Goal: Task Accomplishment & Management: Manage account settings

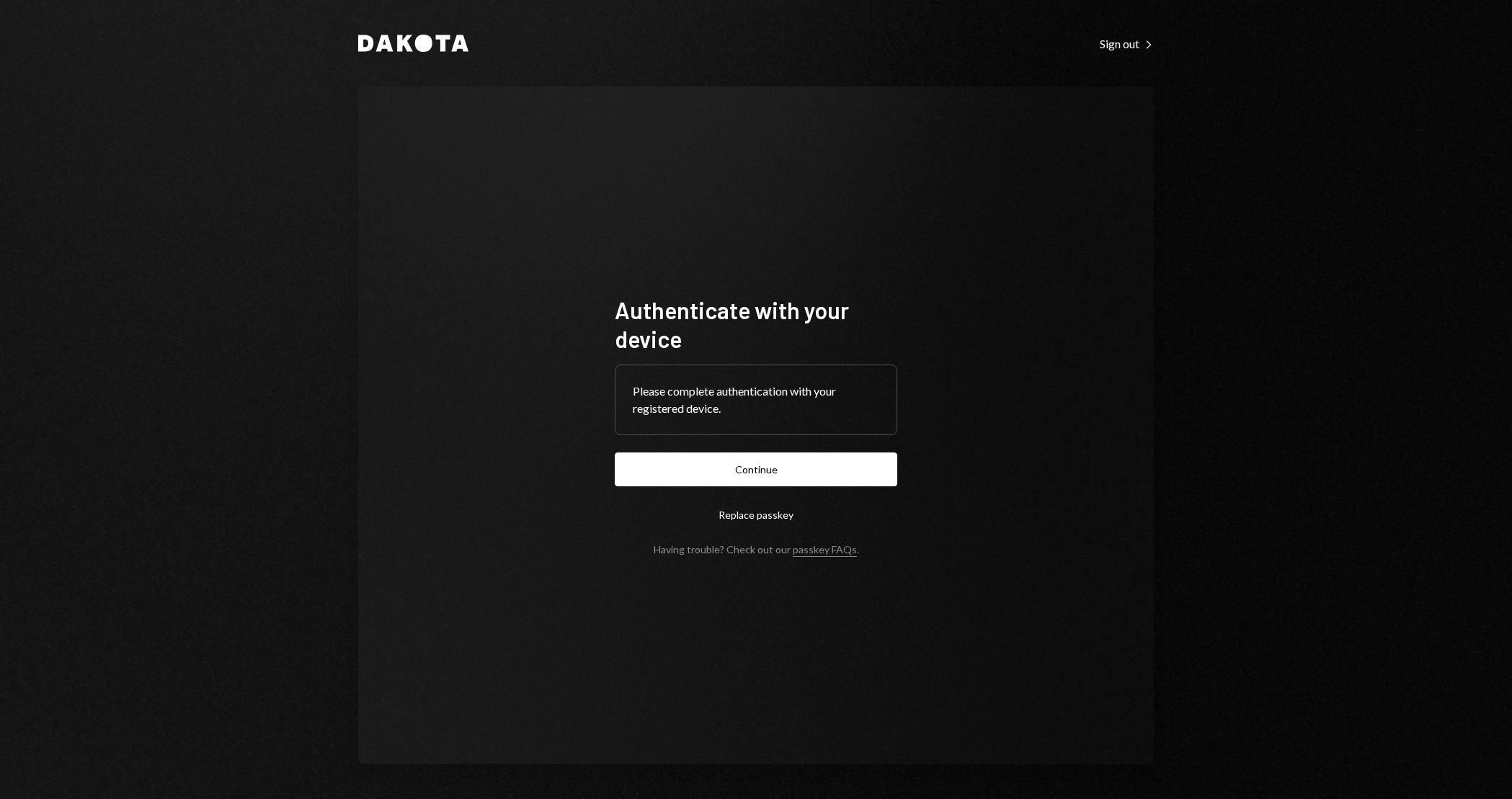
click at [835, 472] on button "Continue" at bounding box center [756, 468] width 283 height 34
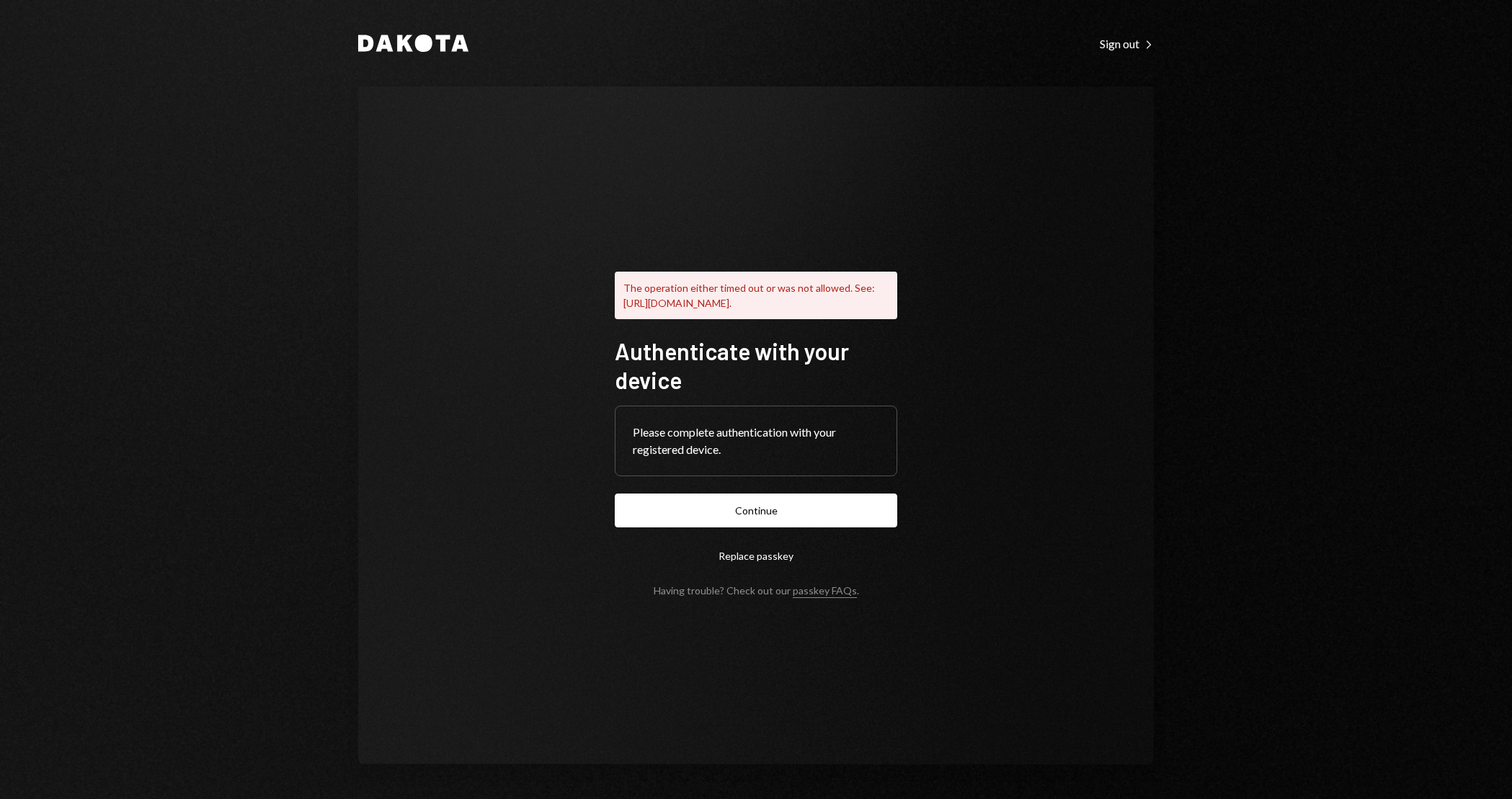
click at [766, 558] on button "Replace passkey" at bounding box center [756, 555] width 283 height 34
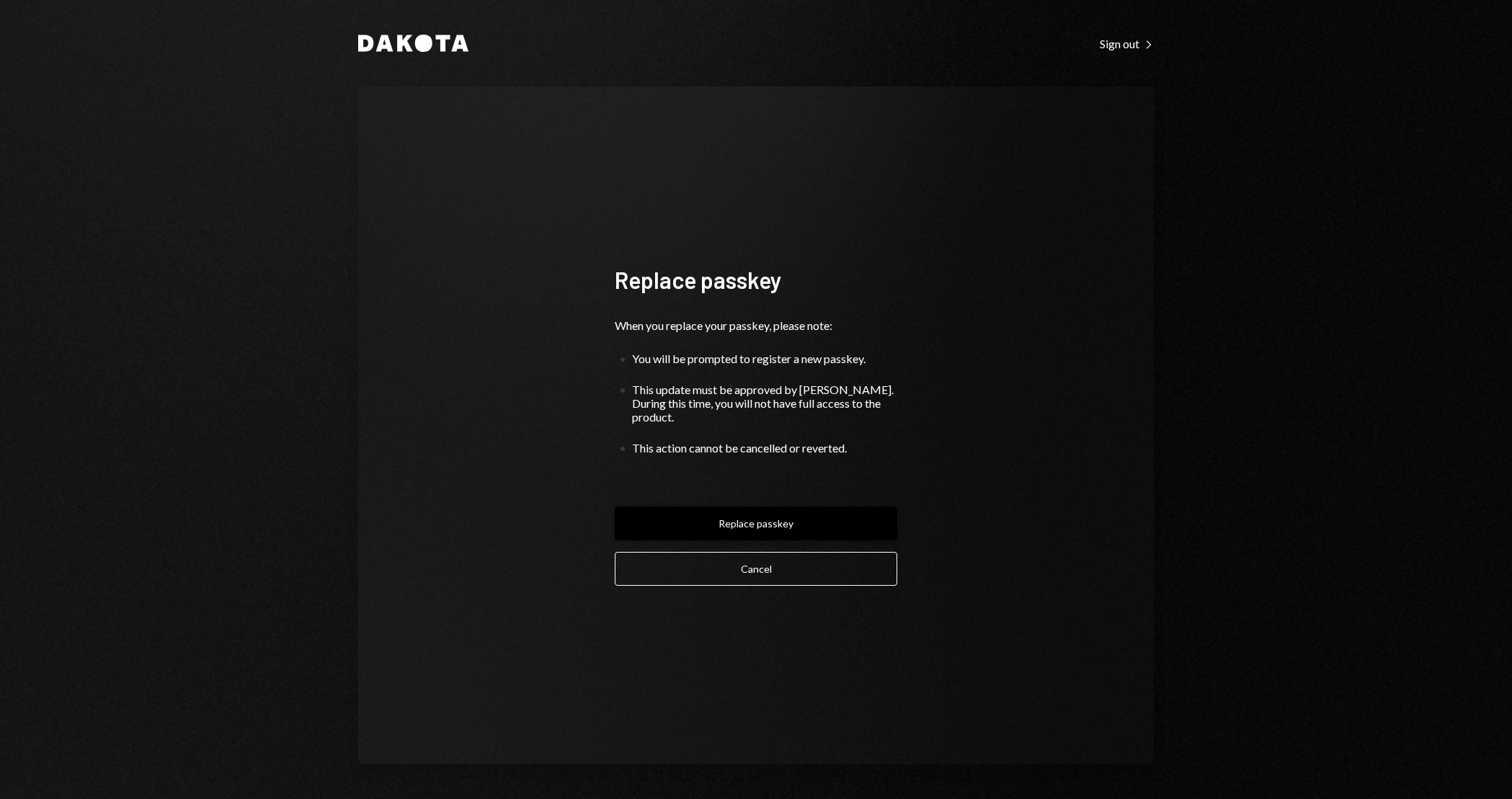
click at [805, 514] on button "Replace passkey" at bounding box center [756, 523] width 283 height 34
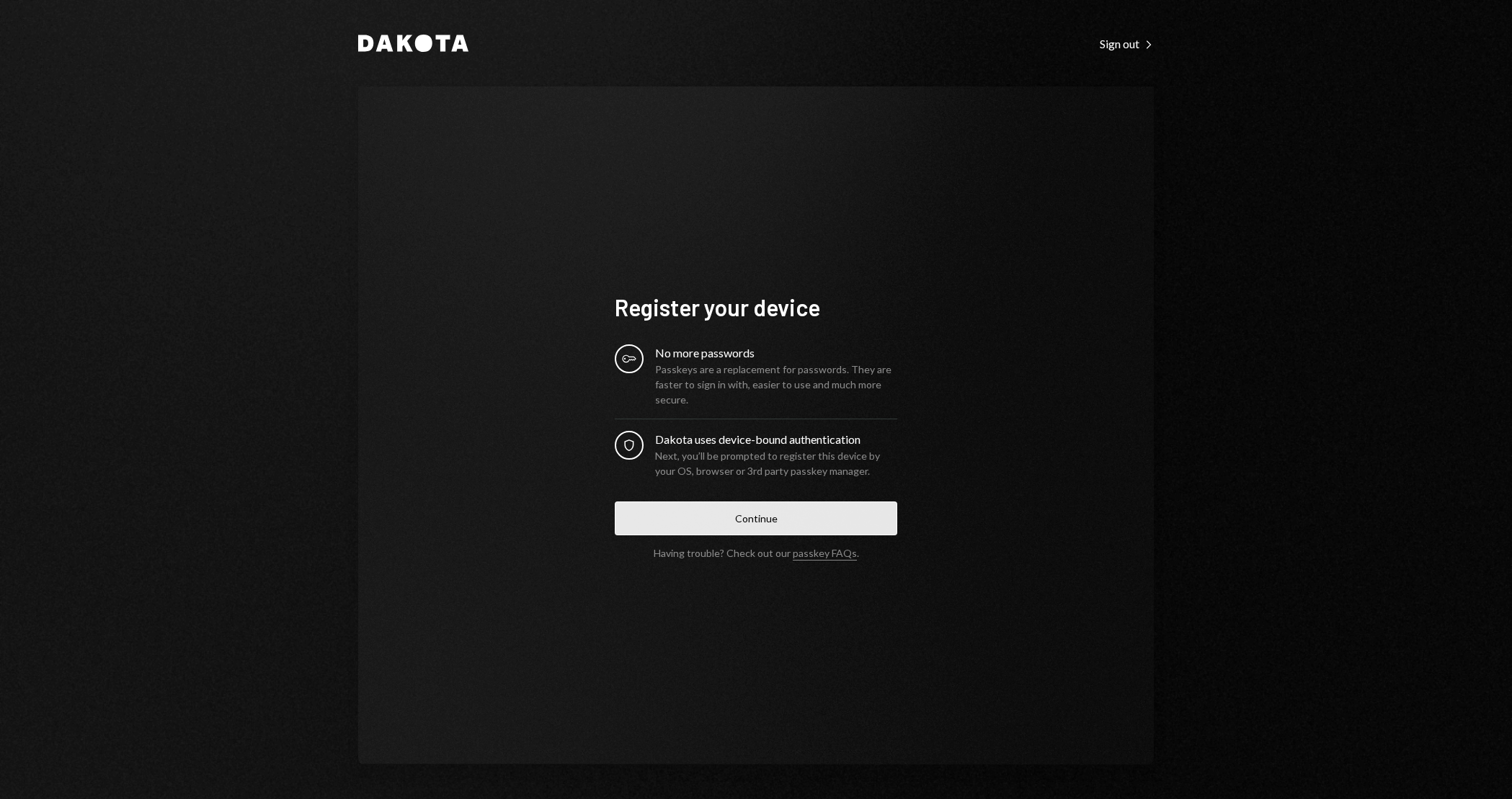
click at [832, 523] on button "Continue" at bounding box center [756, 518] width 283 height 34
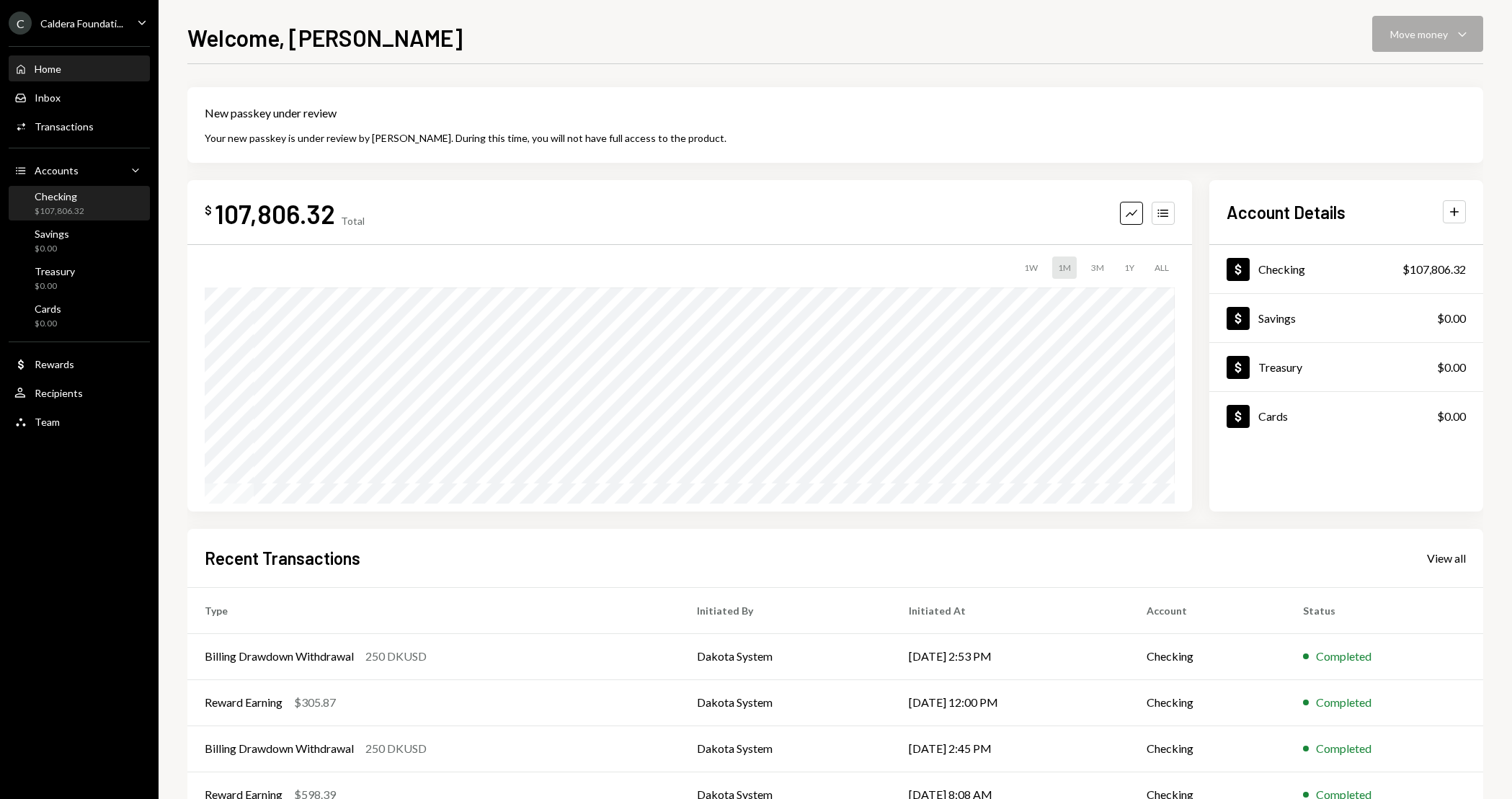
click at [88, 213] on div "Checking $107,806.32" at bounding box center [79, 203] width 130 height 27
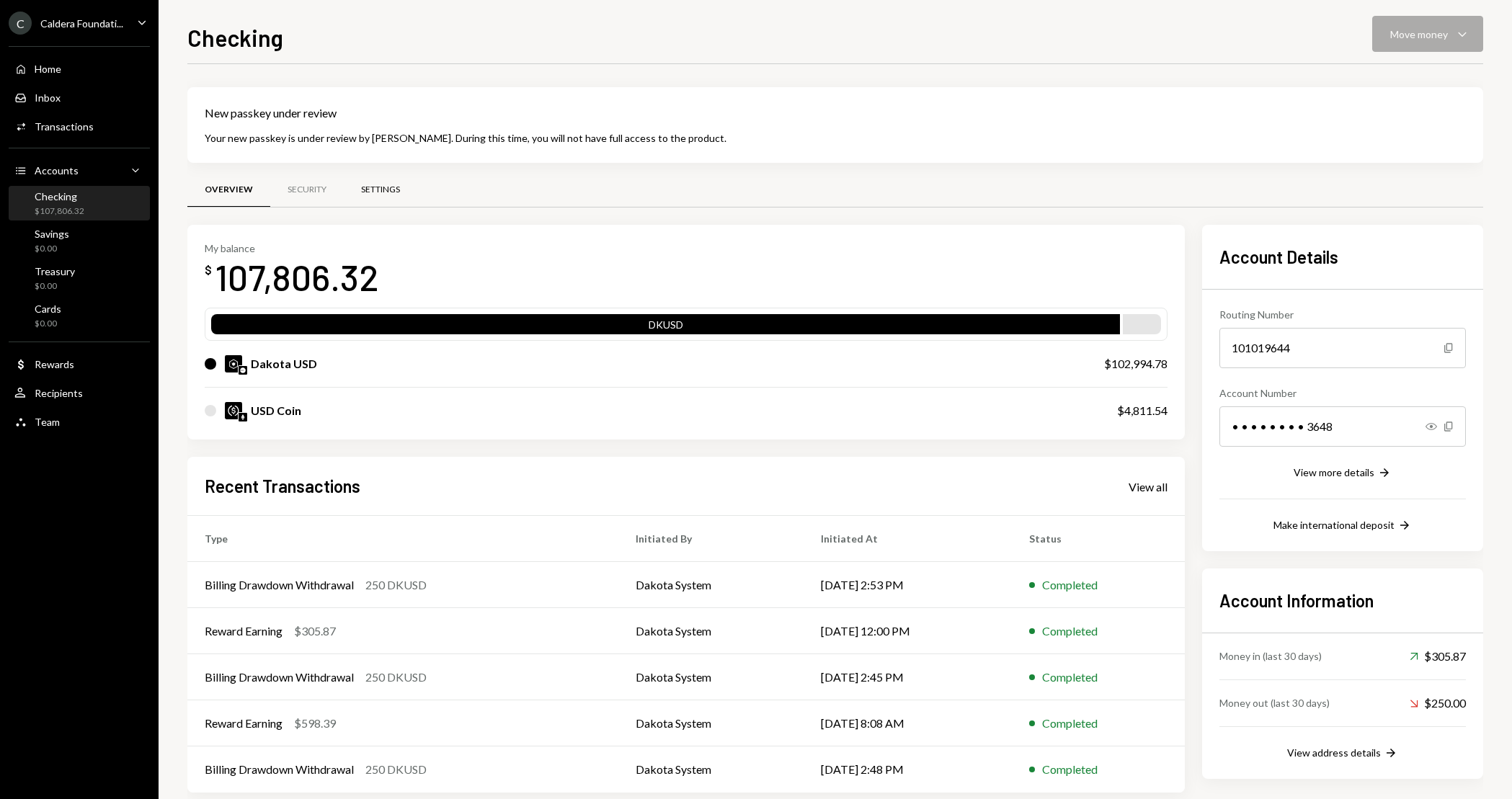
click at [392, 197] on div "Settings" at bounding box center [380, 190] width 74 height 35
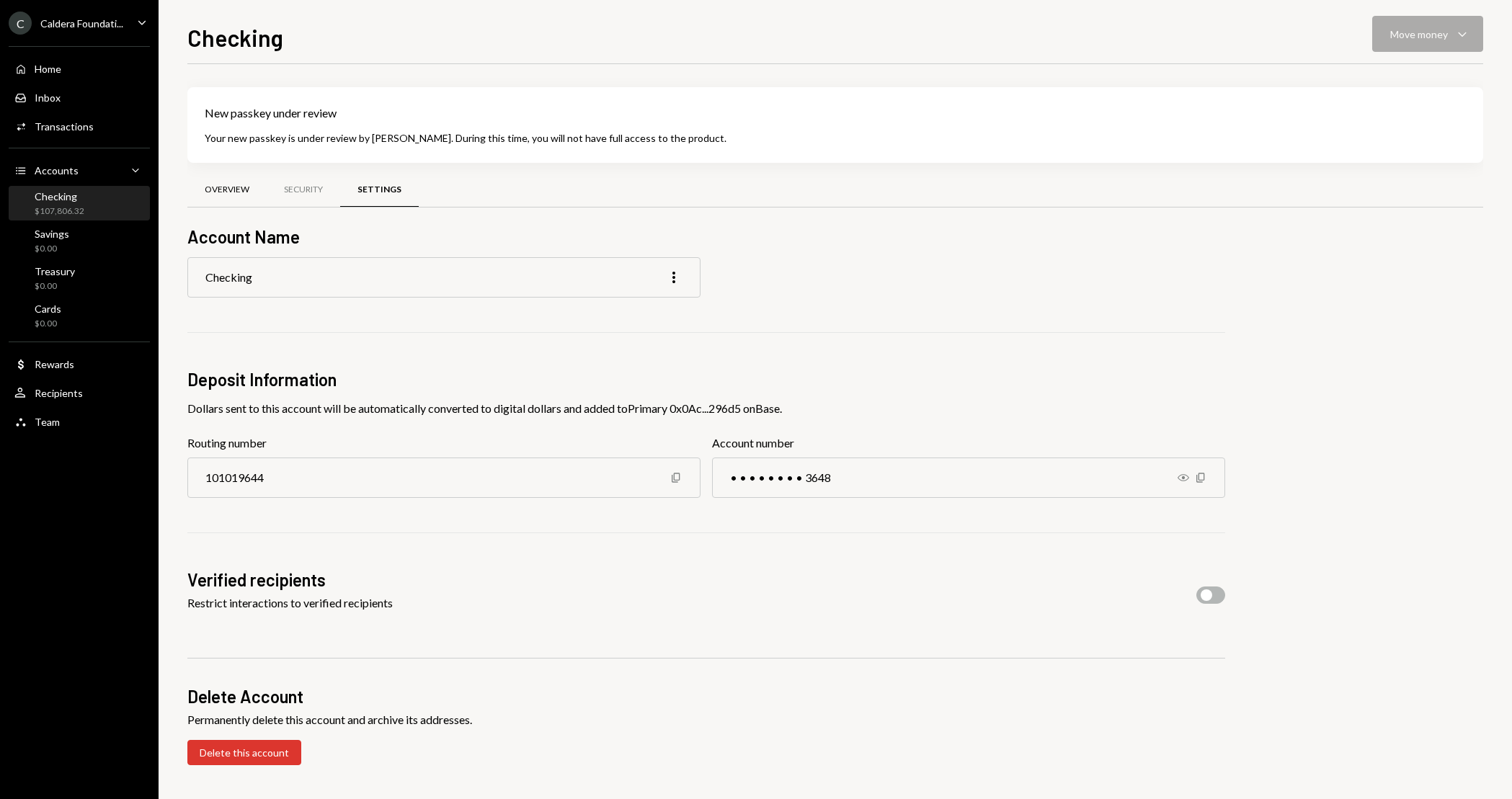
click at [208, 183] on div "Overview" at bounding box center [227, 189] width 45 height 12
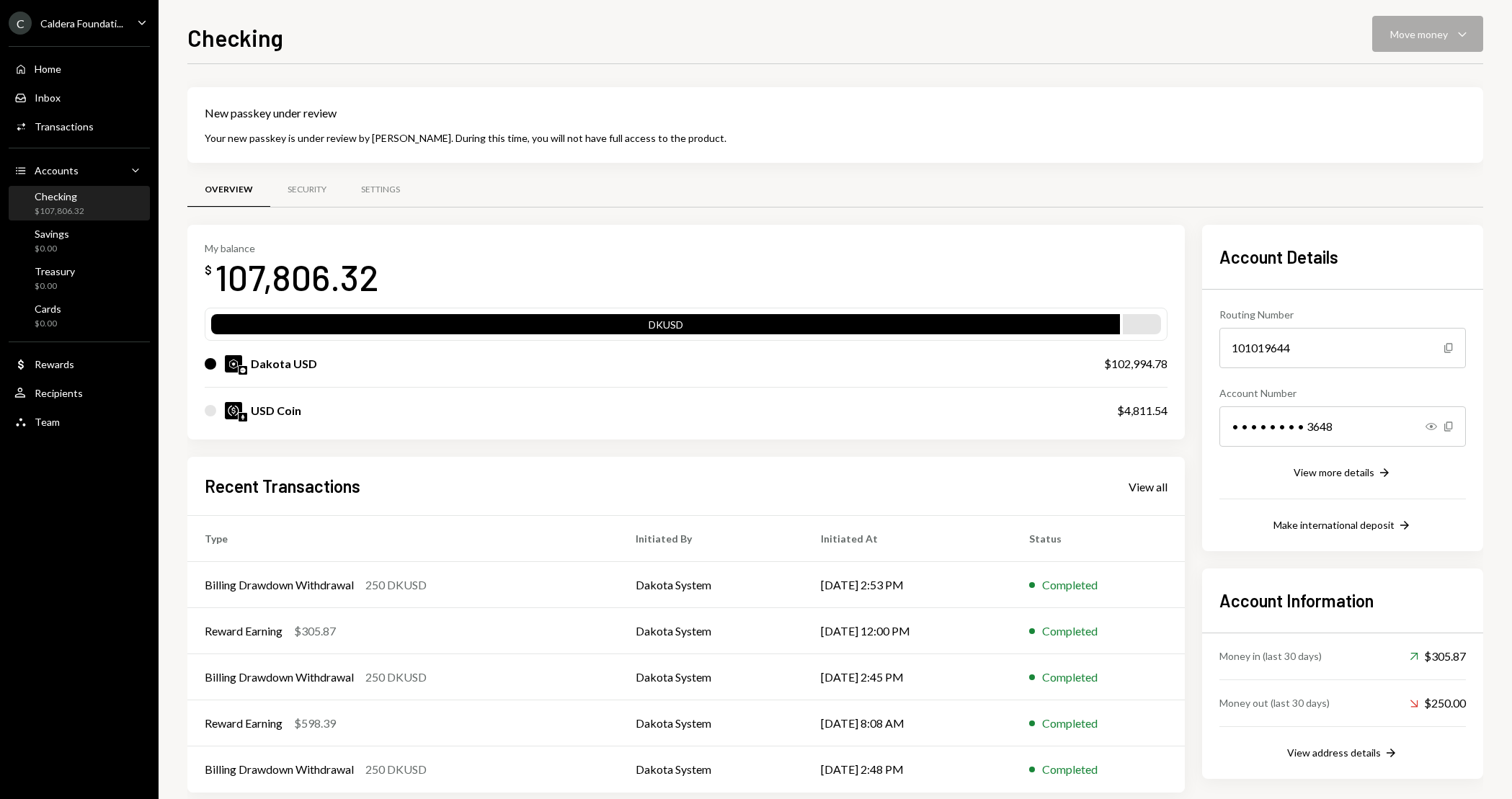
click at [1012, 30] on div "Checking Move money Caret Down" at bounding box center [835, 36] width 1295 height 31
